Goal: Contribute content: Contribute content

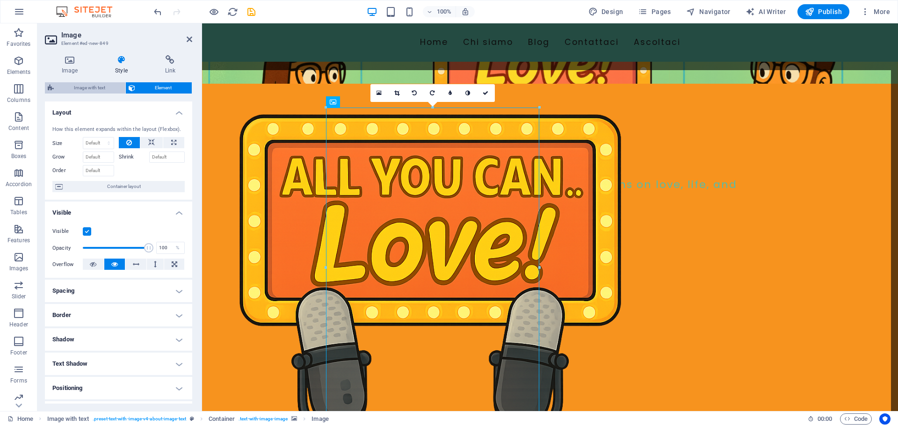
click at [95, 87] on span "Image with text" at bounding box center [90, 87] width 66 height 11
select select "rem"
select select "px"
select select "preset-text-with-image-v4-about-image-text"
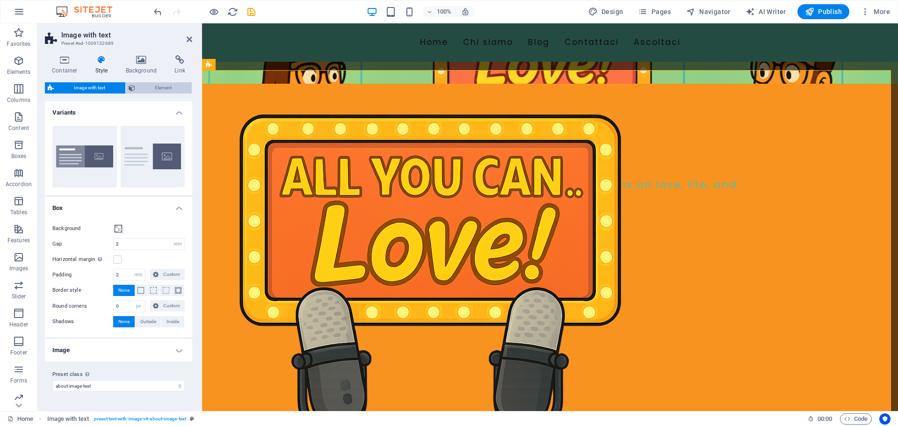
click at [160, 85] on span "Element" at bounding box center [163, 87] width 51 height 11
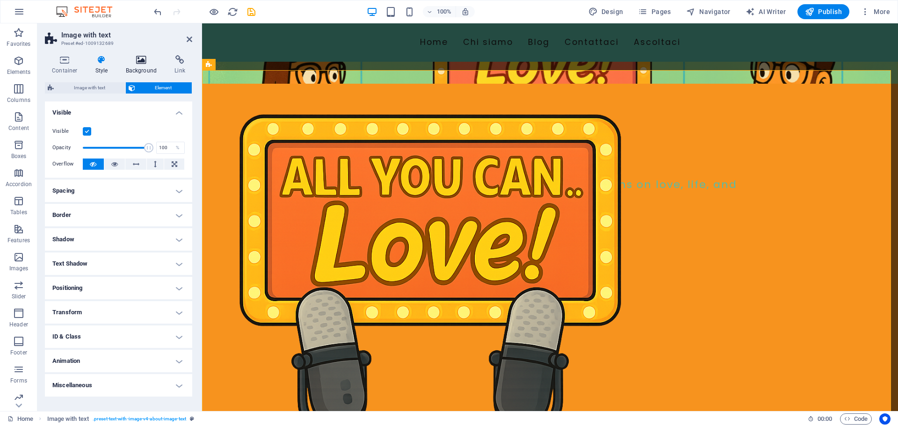
click at [133, 66] on h4 "Background" at bounding box center [143, 65] width 49 height 20
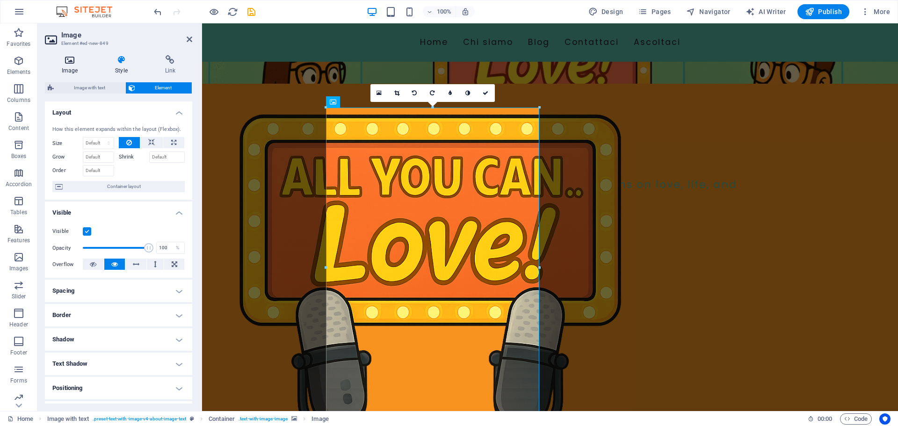
click at [61, 66] on h4 "Image" at bounding box center [71, 65] width 53 height 20
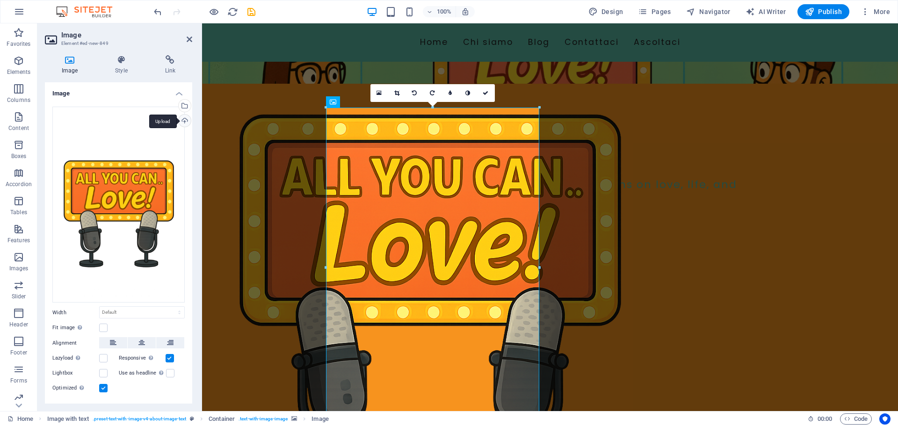
click at [182, 120] on div "Upload" at bounding box center [184, 122] width 14 height 14
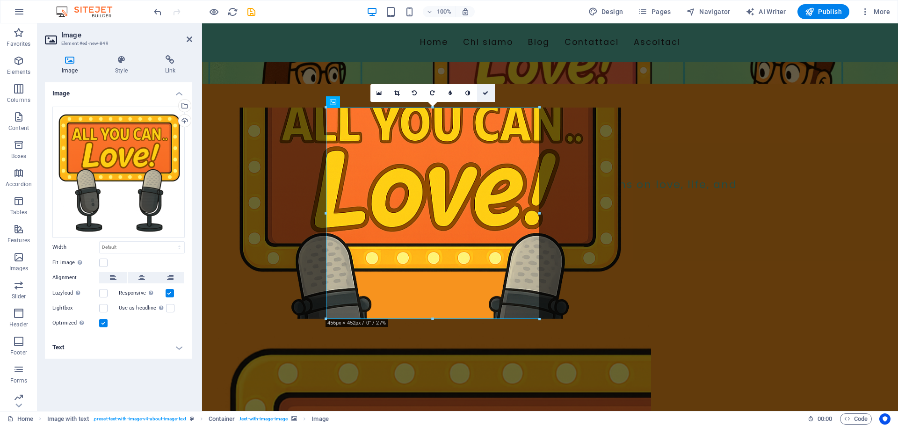
drag, startPoint x: 488, startPoint y: 95, endPoint x: 554, endPoint y: 30, distance: 92.0
click at [488, 95] on icon at bounding box center [486, 93] width 6 height 6
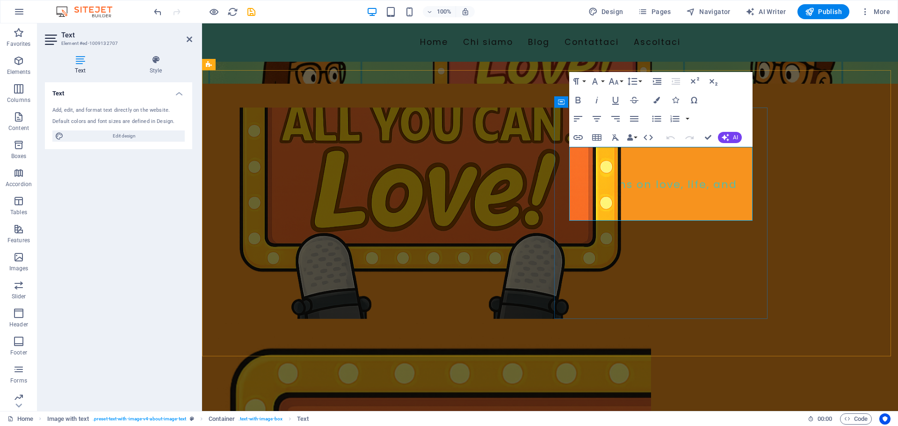
drag, startPoint x: 649, startPoint y: 190, endPoint x: 638, endPoint y: 187, distance: 10.7
drag, startPoint x: 572, startPoint y: 152, endPoint x: 744, endPoint y: 214, distance: 183.7
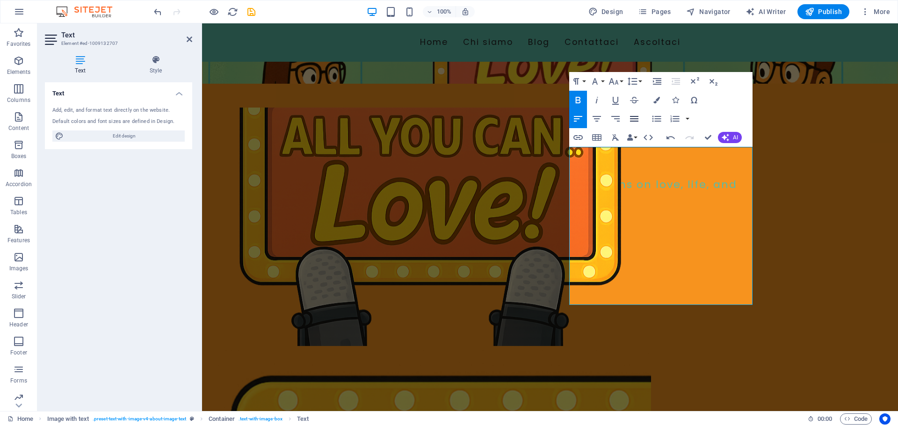
click at [630, 120] on icon "button" at bounding box center [634, 118] width 11 height 11
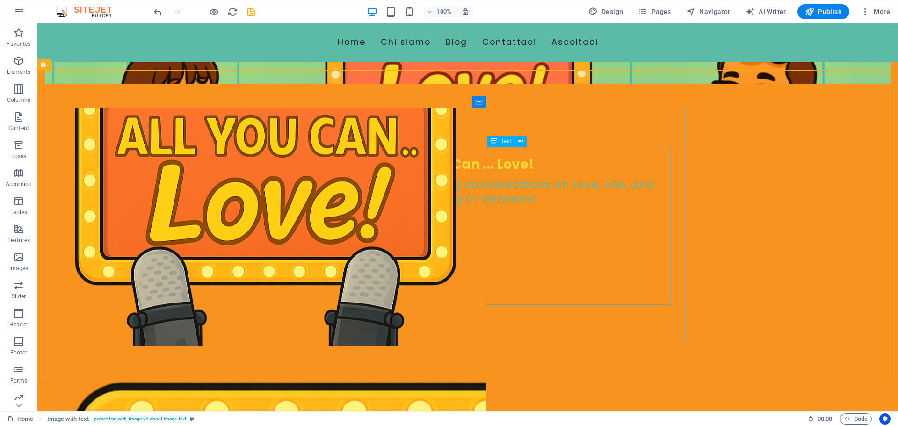
click at [490, 142] on div "Text" at bounding box center [501, 141] width 28 height 11
click at [496, 141] on icon at bounding box center [494, 141] width 7 height 11
click at [518, 142] on button at bounding box center [521, 141] width 11 height 11
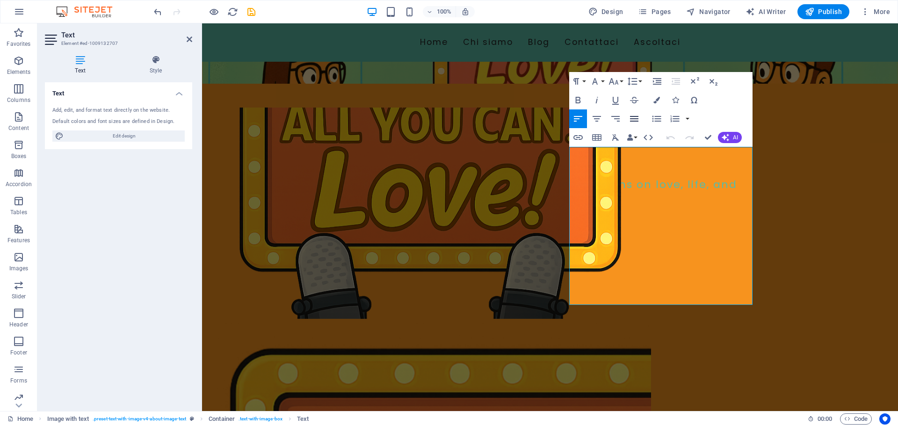
click at [636, 117] on icon "button" at bounding box center [634, 118] width 11 height 11
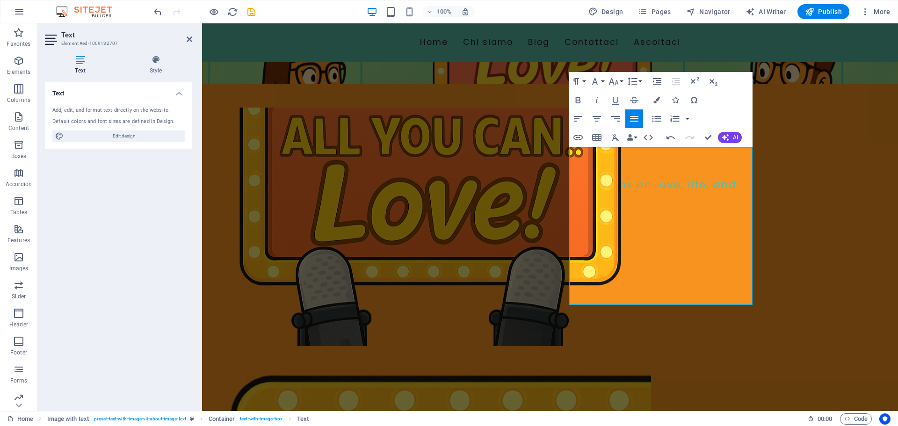
click at [634, 118] on icon "button" at bounding box center [634, 118] width 11 height 11
drag, startPoint x: 571, startPoint y: 152, endPoint x: 716, endPoint y: 300, distance: 207.5
click at [638, 117] on icon "button" at bounding box center [634, 119] width 8 height 6
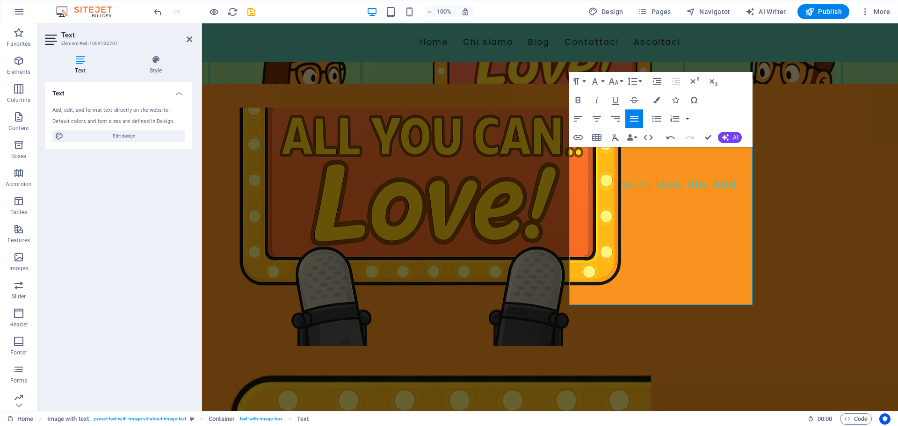
click at [637, 118] on icon "button" at bounding box center [634, 118] width 11 height 11
click at [579, 116] on icon "button" at bounding box center [578, 118] width 11 height 11
click at [635, 116] on icon "button" at bounding box center [634, 118] width 11 height 11
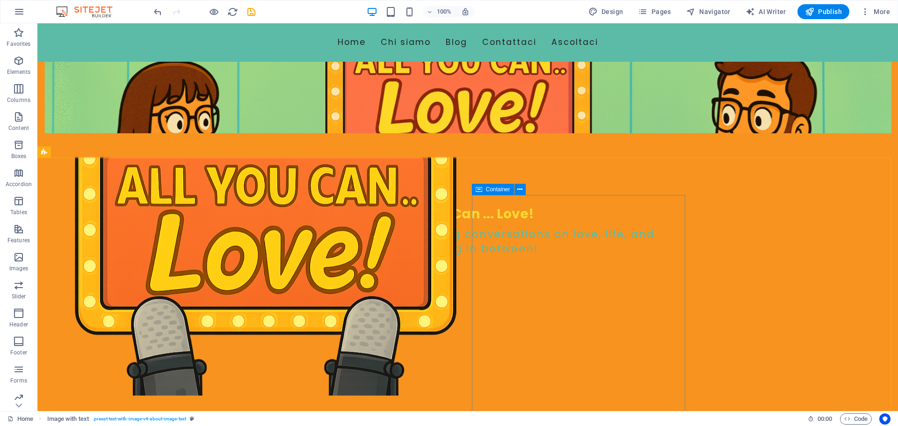
scroll to position [340, 0]
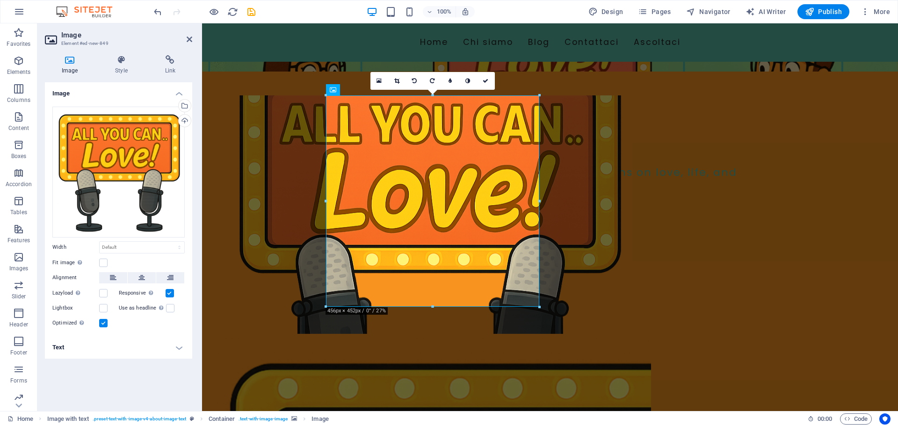
click at [66, 61] on icon at bounding box center [70, 59] width 50 height 9
click at [379, 329] on figure at bounding box center [431, 214] width 442 height 239
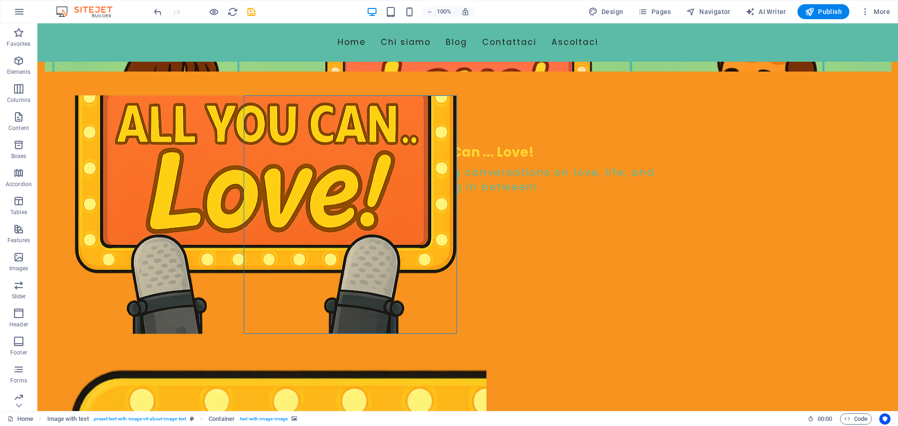
click at [382, 319] on figure at bounding box center [266, 214] width 442 height 239
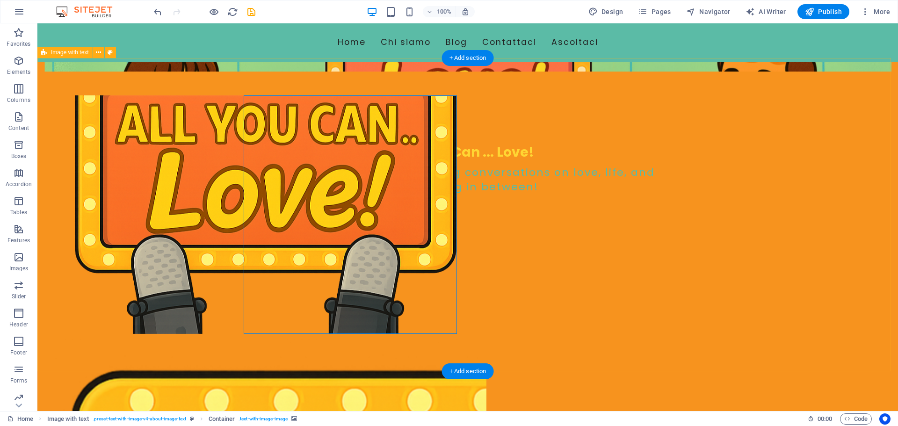
click at [451, 326] on figure at bounding box center [266, 214] width 442 height 239
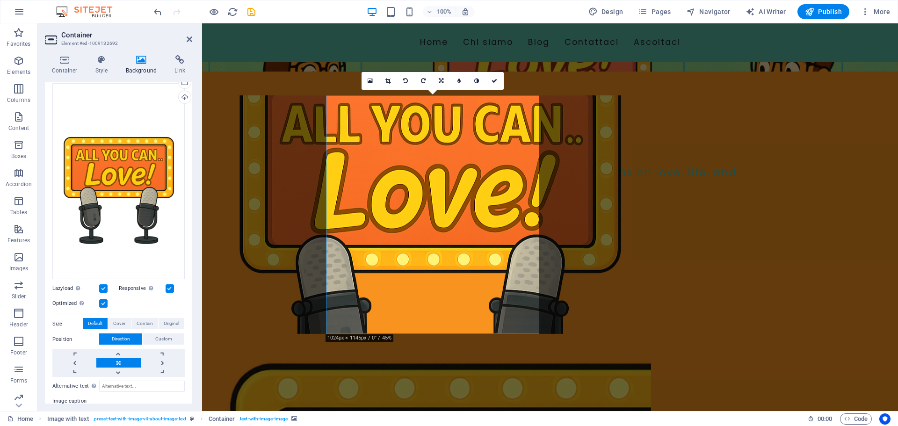
scroll to position [85, 0]
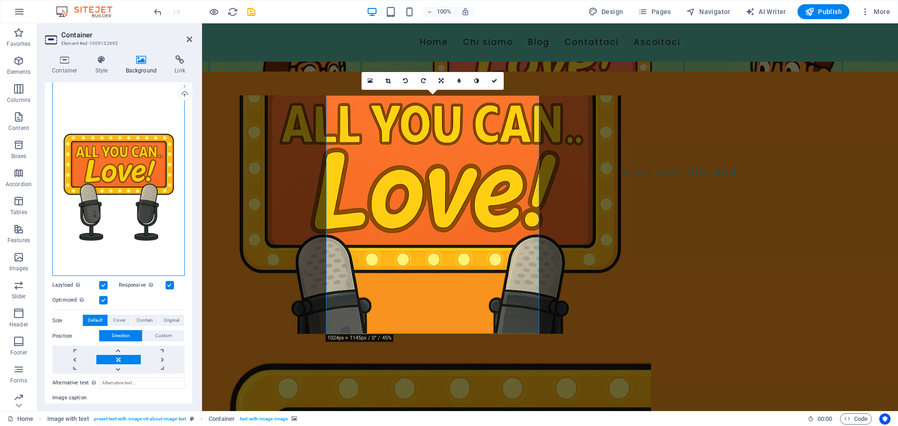
click at [140, 181] on div "Drag files here, click to choose files or select files from Files or our free s…" at bounding box center [118, 178] width 132 height 197
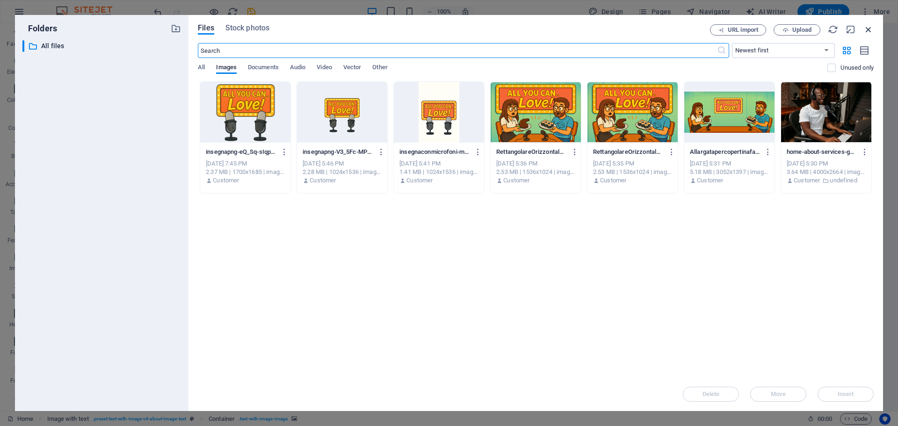
click at [872, 32] on icon "button" at bounding box center [869, 29] width 10 height 10
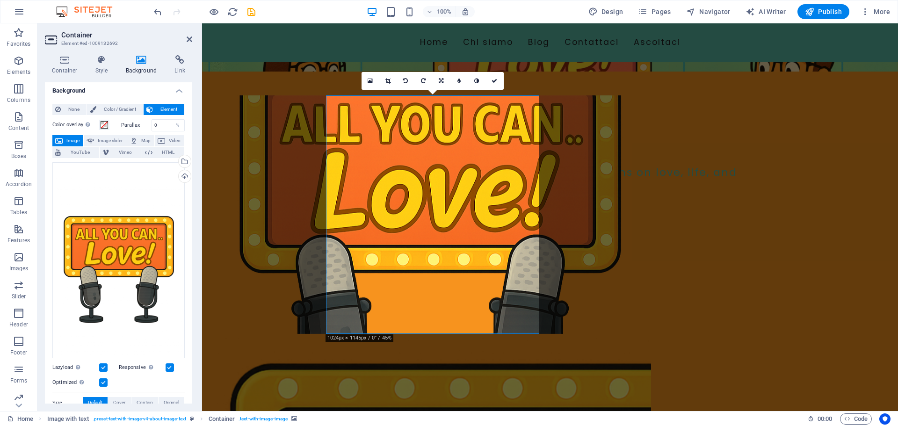
scroll to position [0, 0]
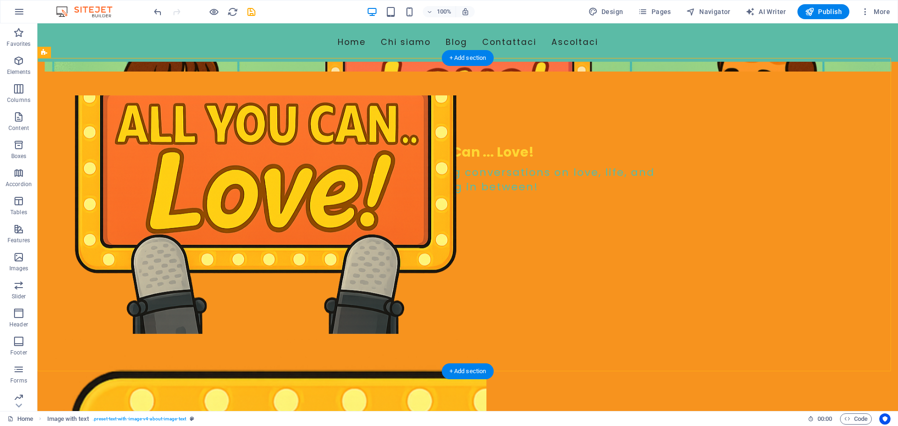
click at [391, 315] on figure at bounding box center [266, 214] width 442 height 239
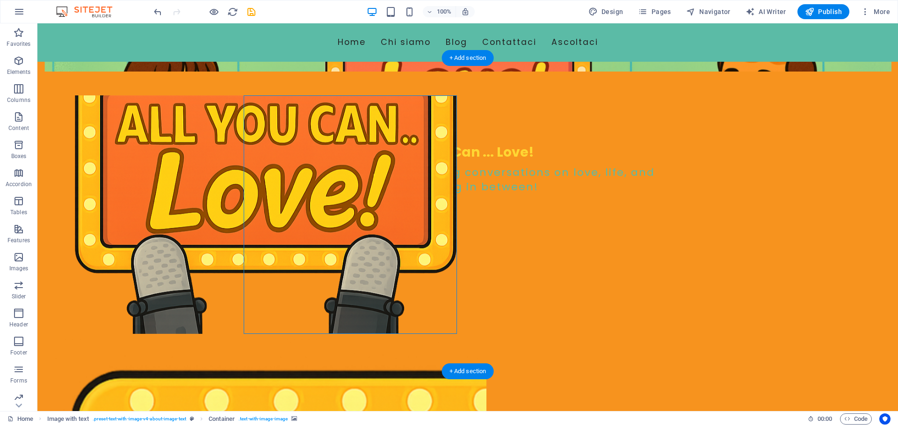
click at [391, 315] on figure at bounding box center [266, 214] width 442 height 239
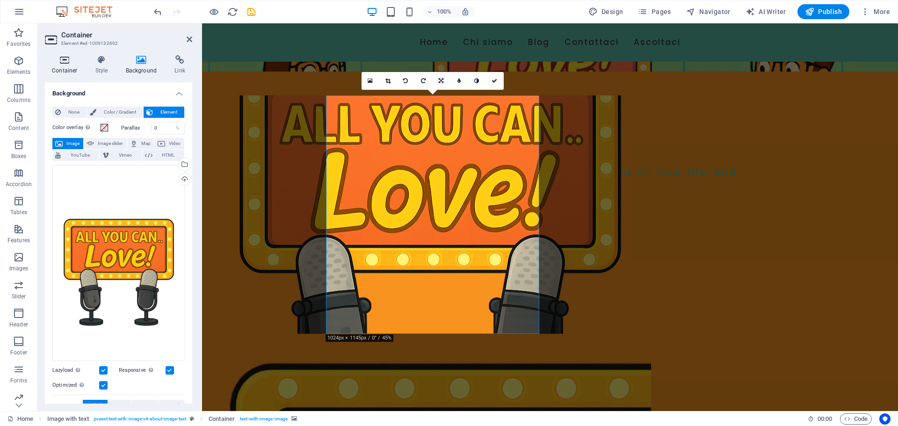
click at [62, 63] on icon at bounding box center [65, 59] width 40 height 9
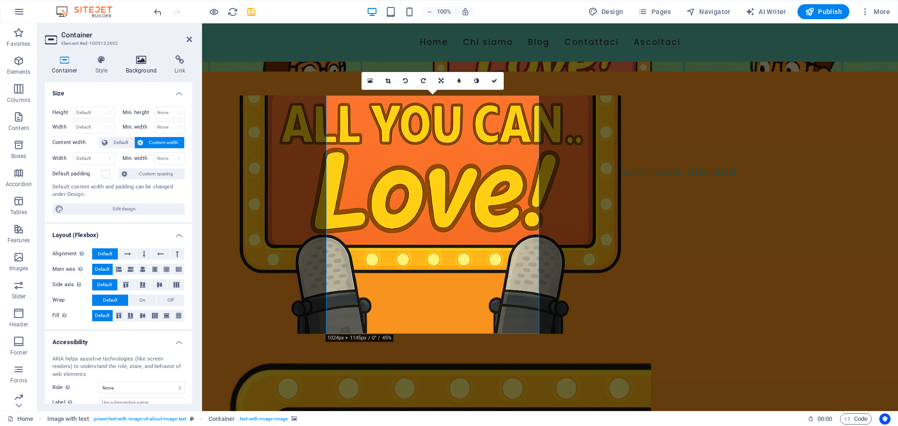
click at [137, 62] on icon at bounding box center [141, 59] width 45 height 9
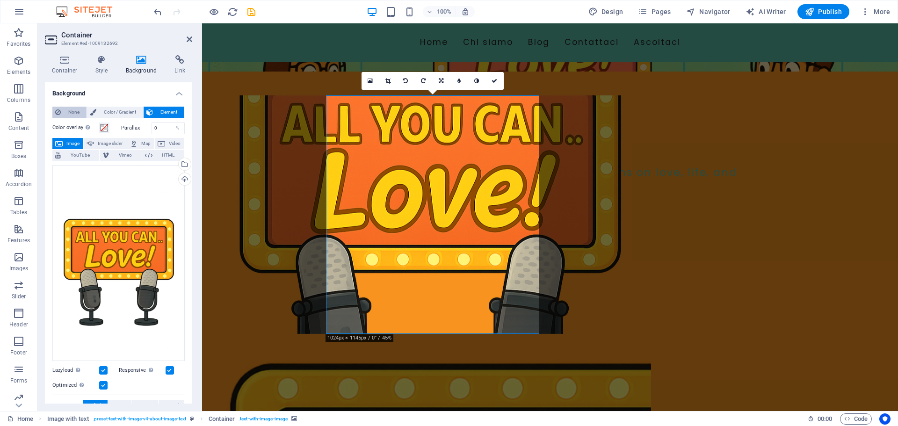
click at [66, 112] on span "None" at bounding box center [74, 112] width 20 height 11
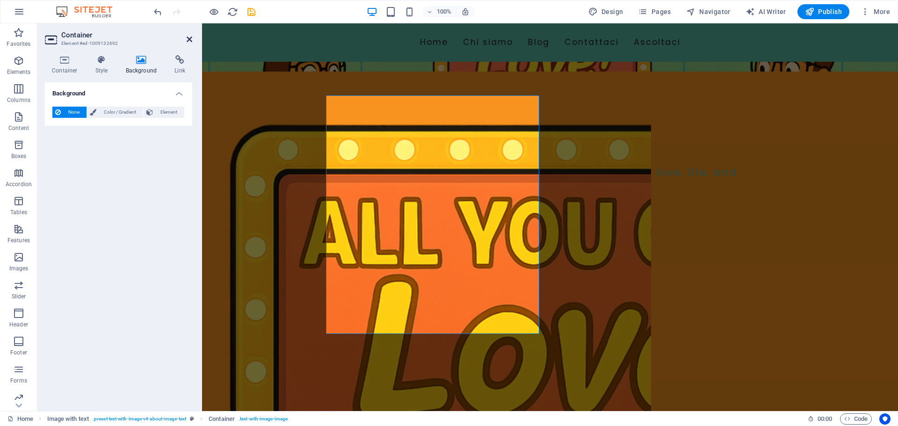
click at [190, 39] on icon at bounding box center [190, 39] width 6 height 7
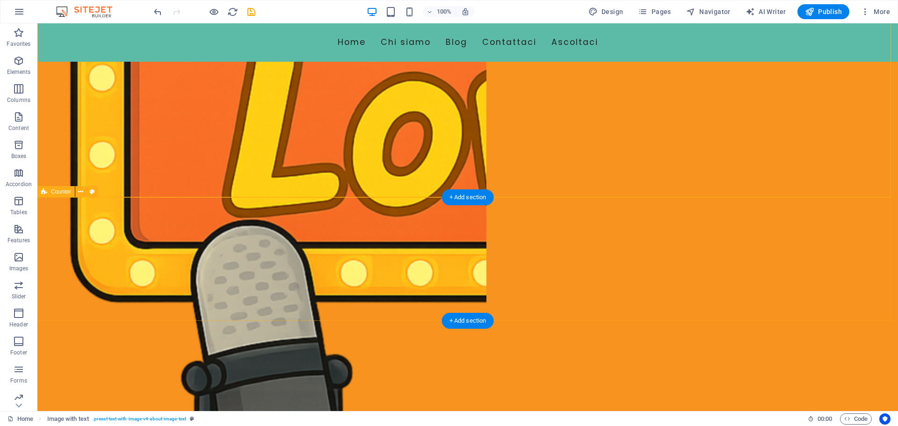
scroll to position [624, 0]
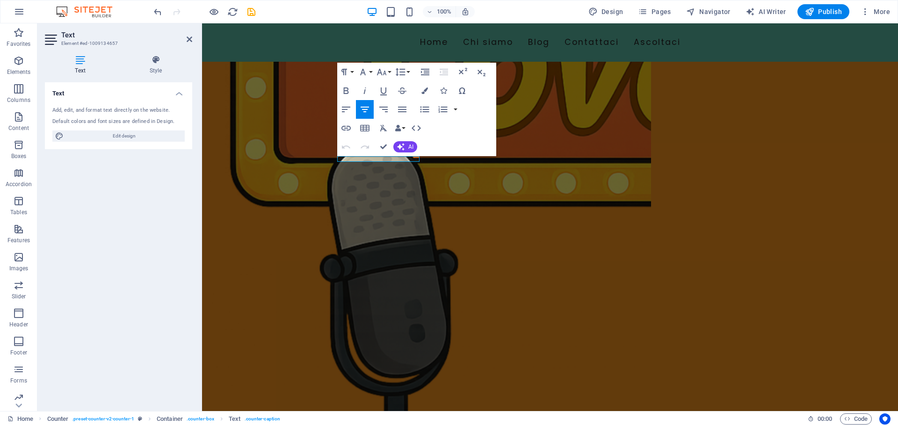
click at [82, 61] on icon at bounding box center [80, 59] width 71 height 9
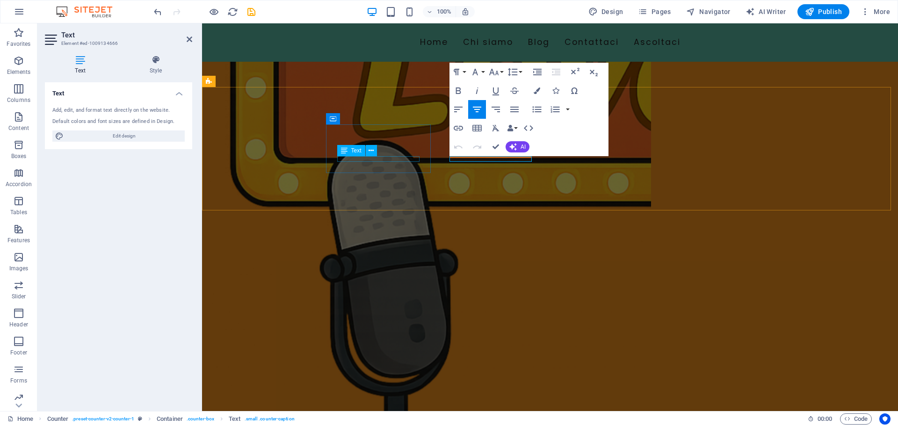
drag, startPoint x: 380, startPoint y: 160, endPoint x: 657, endPoint y: 159, distance: 277.5
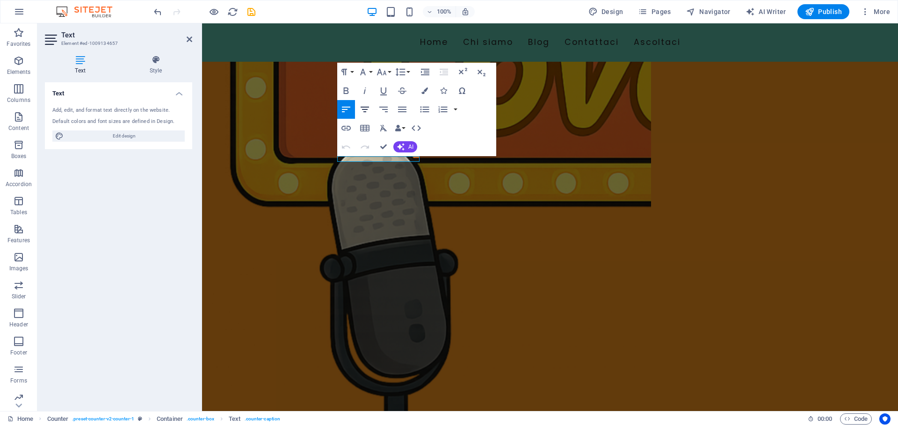
click at [370, 110] on icon "button" at bounding box center [364, 109] width 11 height 11
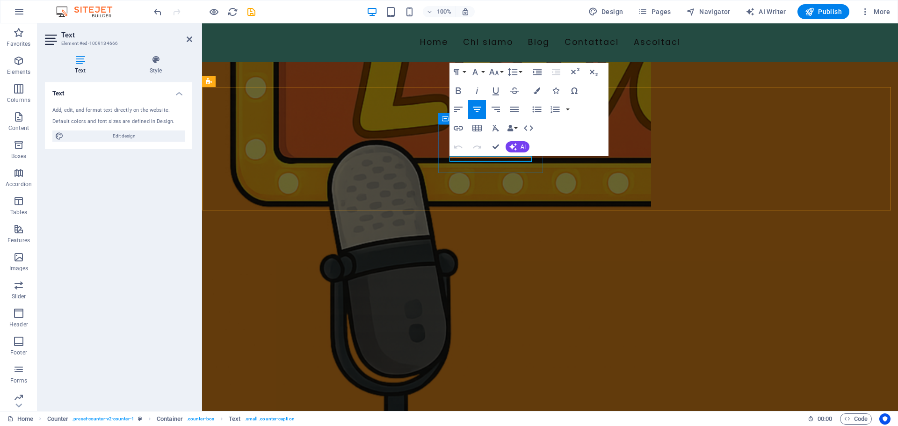
drag, startPoint x: 514, startPoint y: 159, endPoint x: 469, endPoint y: 159, distance: 44.9
click at [478, 110] on icon "button" at bounding box center [477, 110] width 8 height 6
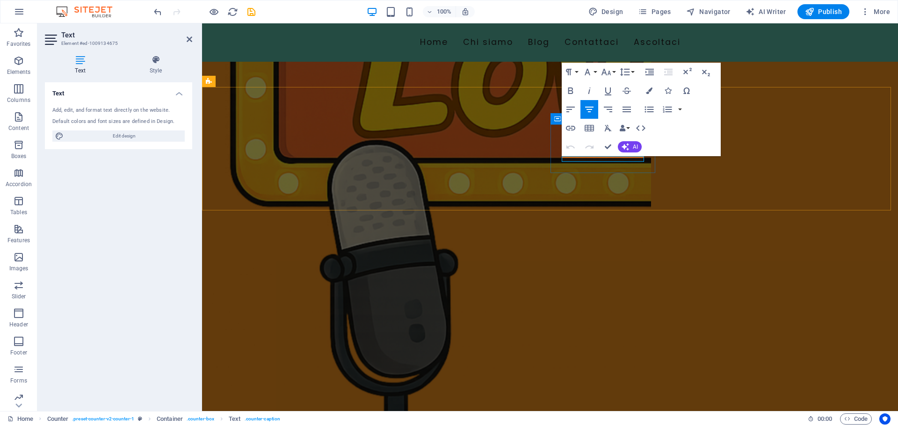
drag, startPoint x: 624, startPoint y: 158, endPoint x: 785, endPoint y: 180, distance: 162.9
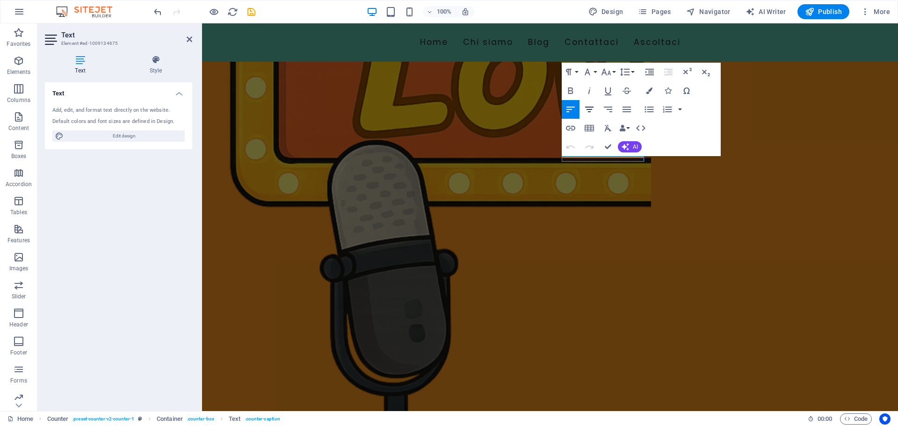
click at [589, 112] on icon "button" at bounding box center [589, 110] width 8 height 6
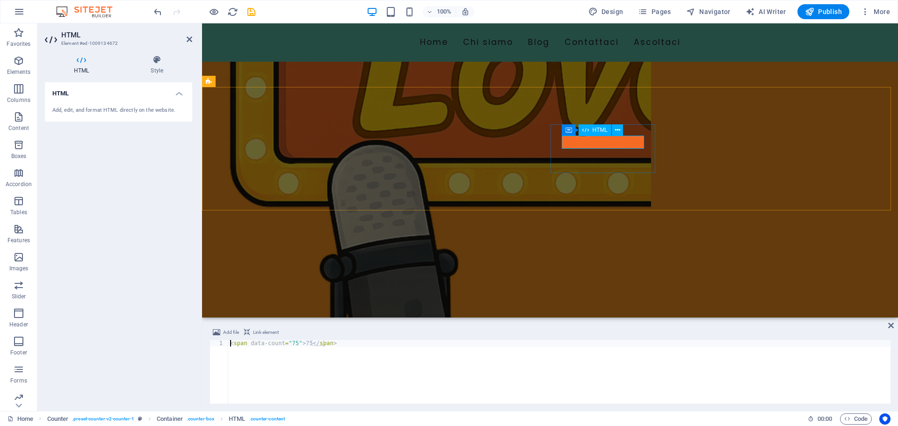
click at [615, 131] on icon at bounding box center [617, 130] width 5 height 10
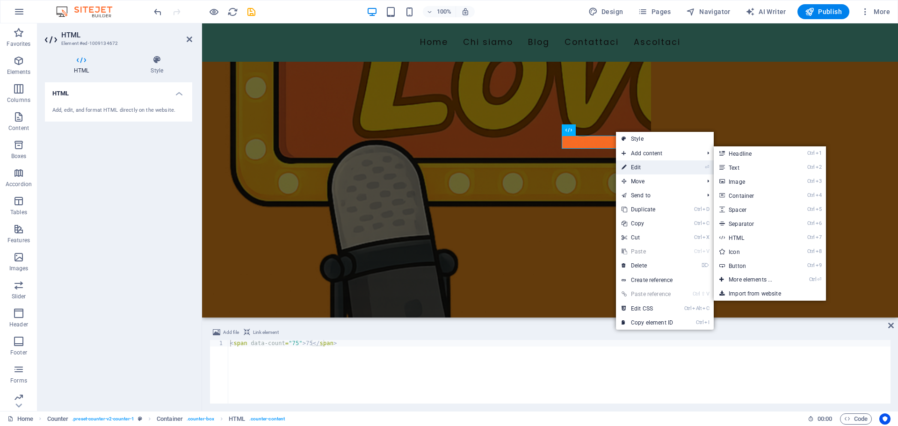
click at [643, 168] on link "⏎ Edit" at bounding box center [647, 167] width 63 height 14
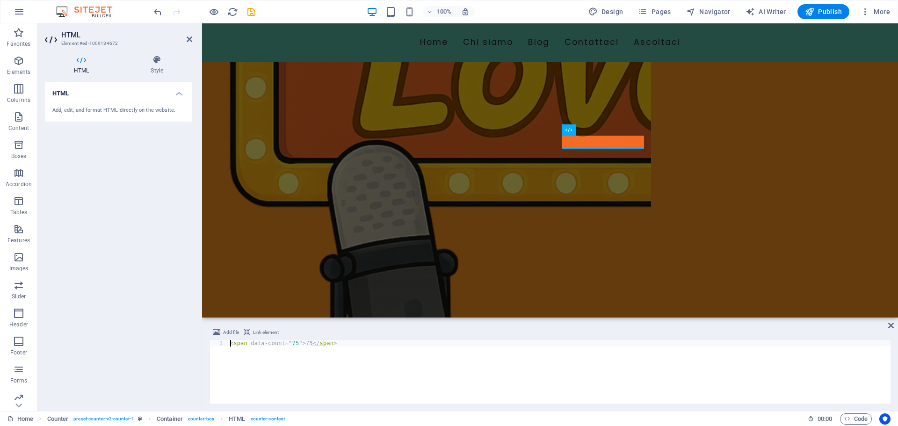
click at [87, 64] on icon at bounding box center [81, 59] width 73 height 9
click at [157, 67] on h4 "Style" at bounding box center [157, 65] width 71 height 20
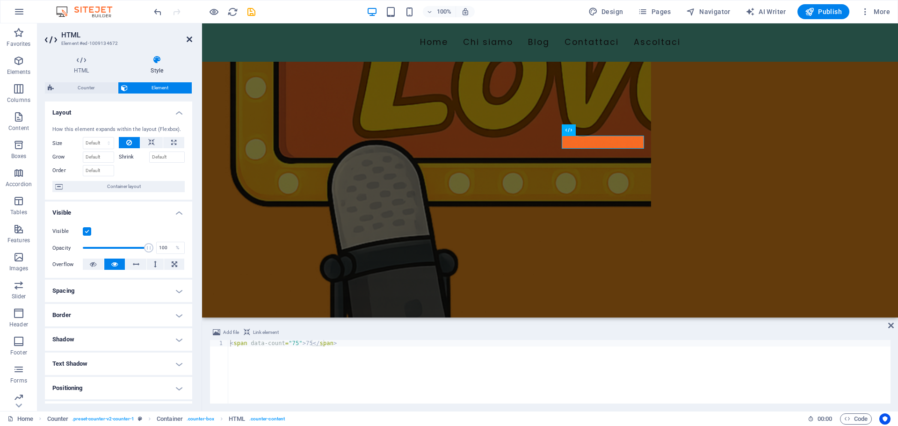
click at [191, 37] on icon at bounding box center [190, 39] width 6 height 7
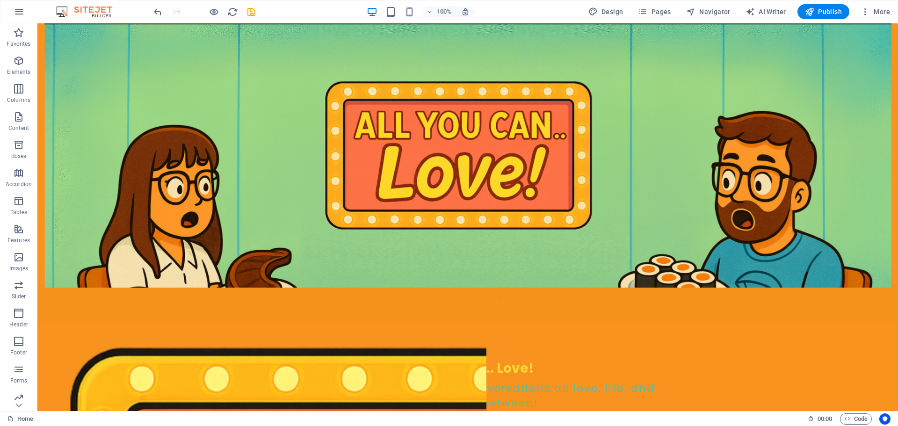
scroll to position [0, 0]
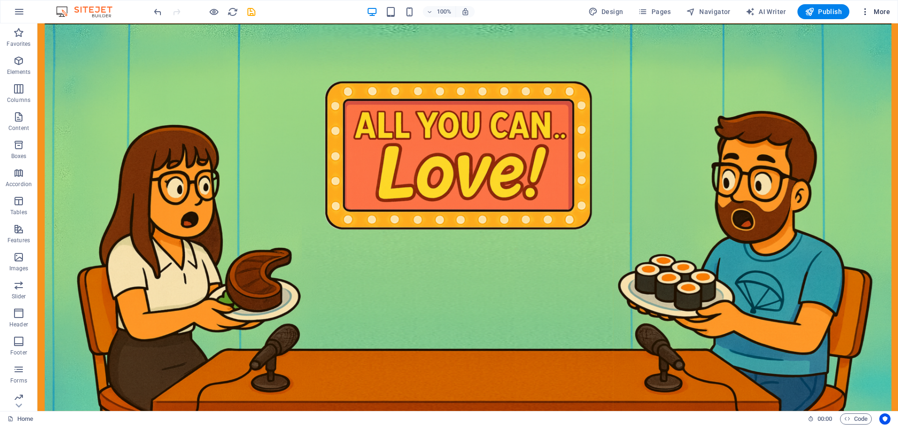
click at [865, 10] on icon "button" at bounding box center [865, 11] width 9 height 9
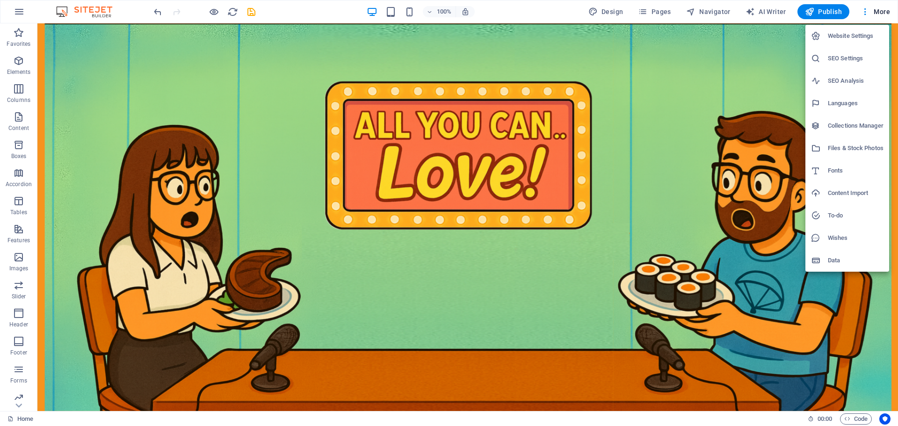
click at [827, 7] on div at bounding box center [449, 213] width 898 height 426
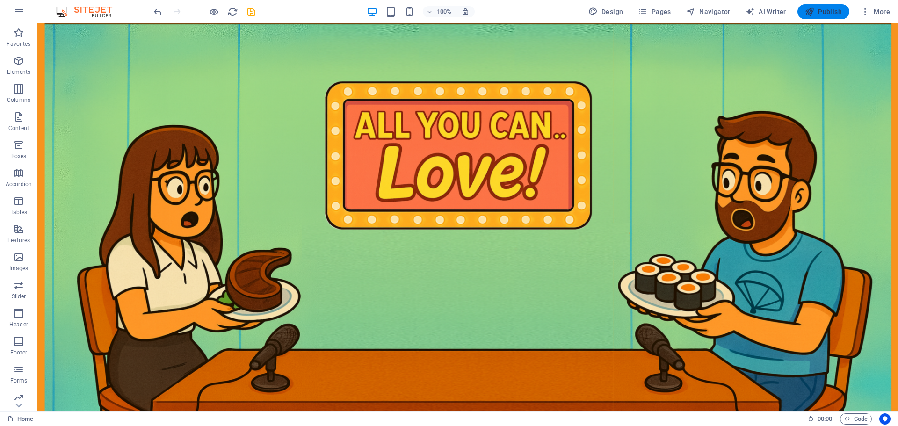
click at [816, 14] on span "Publish" at bounding box center [823, 11] width 37 height 9
checkbox input "false"
